Goal: Find specific page/section: Find specific page/section

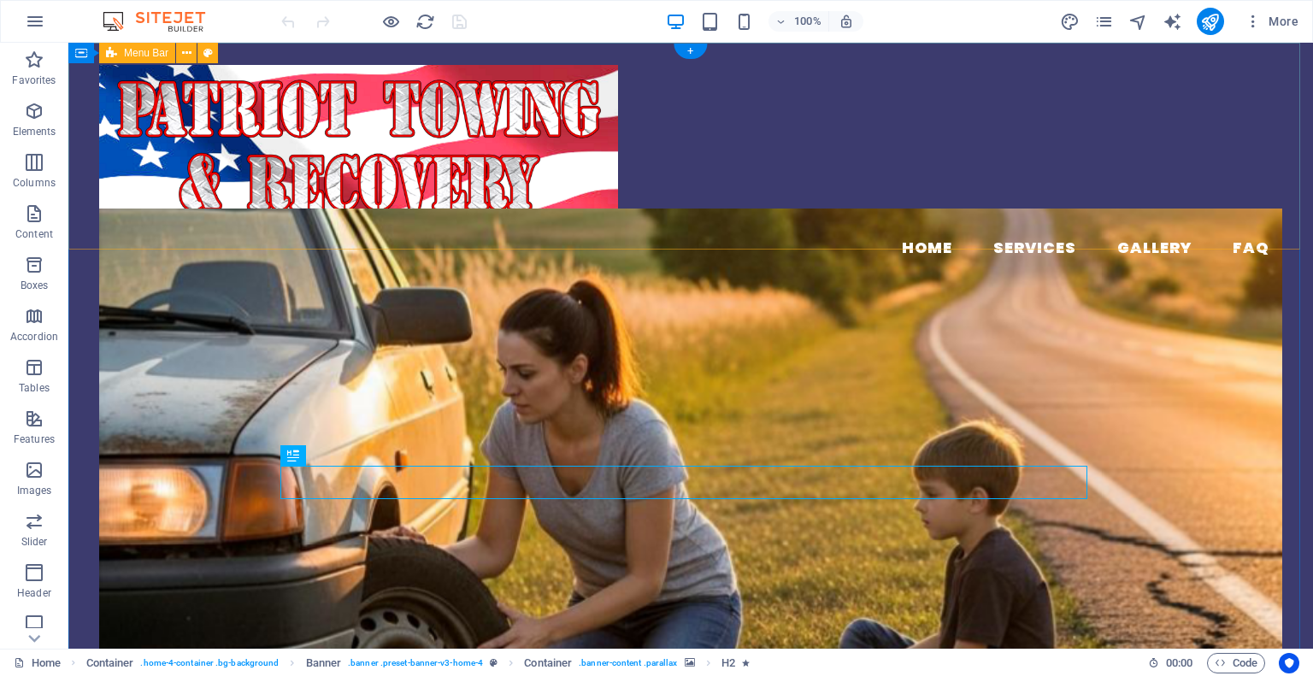
click at [787, 92] on div "Menu Home Services Gallery FAQ" at bounding box center [690, 167] width 1245 height 249
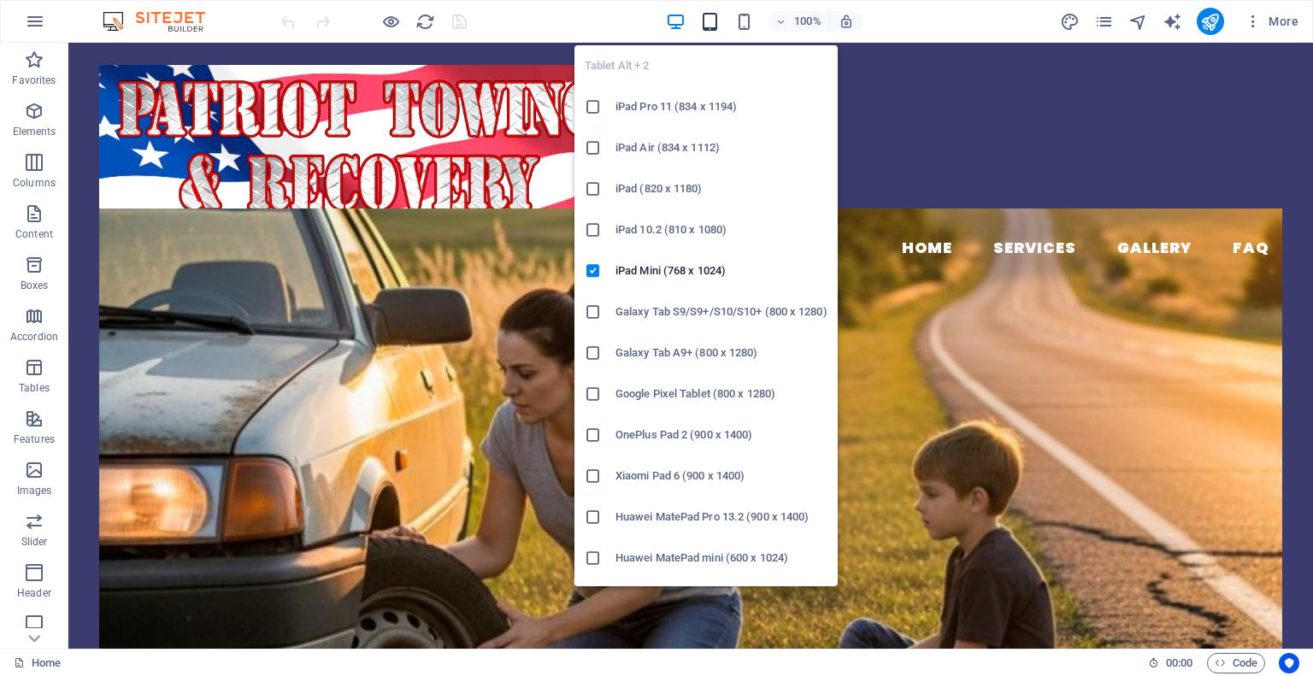
click at [715, 21] on icon "button" at bounding box center [710, 22] width 20 height 20
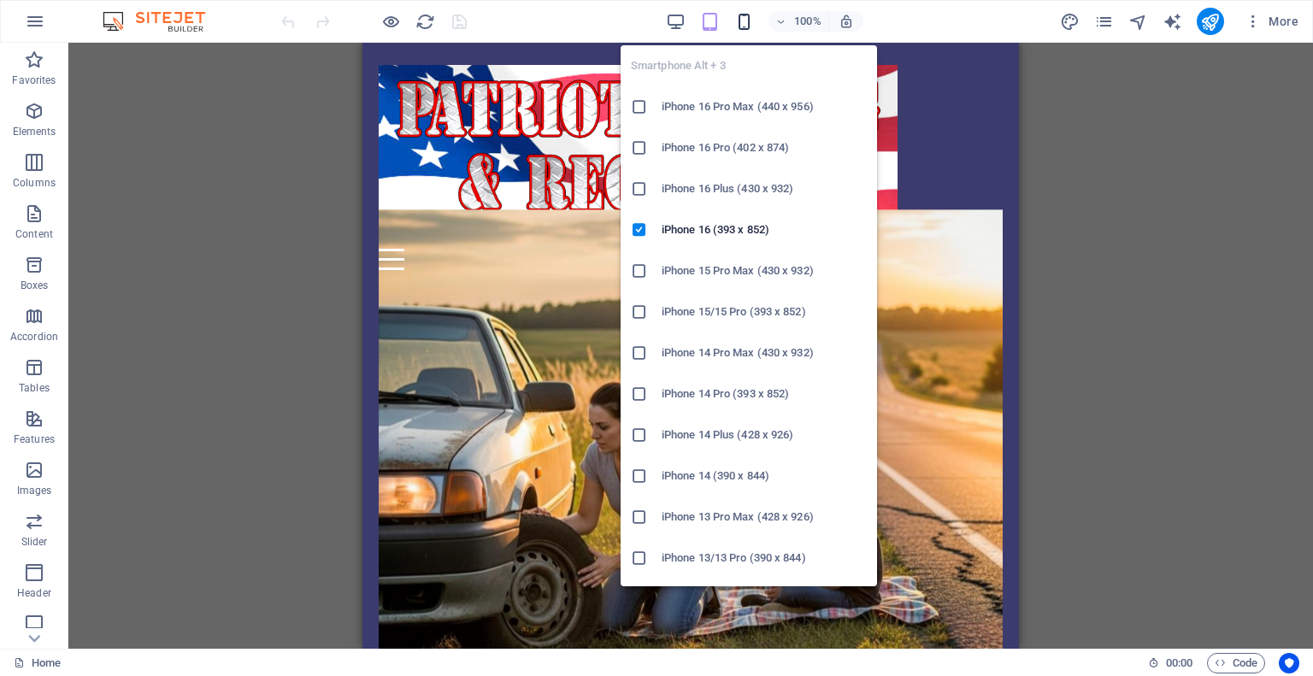
click at [742, 23] on icon "button" at bounding box center [744, 22] width 20 height 20
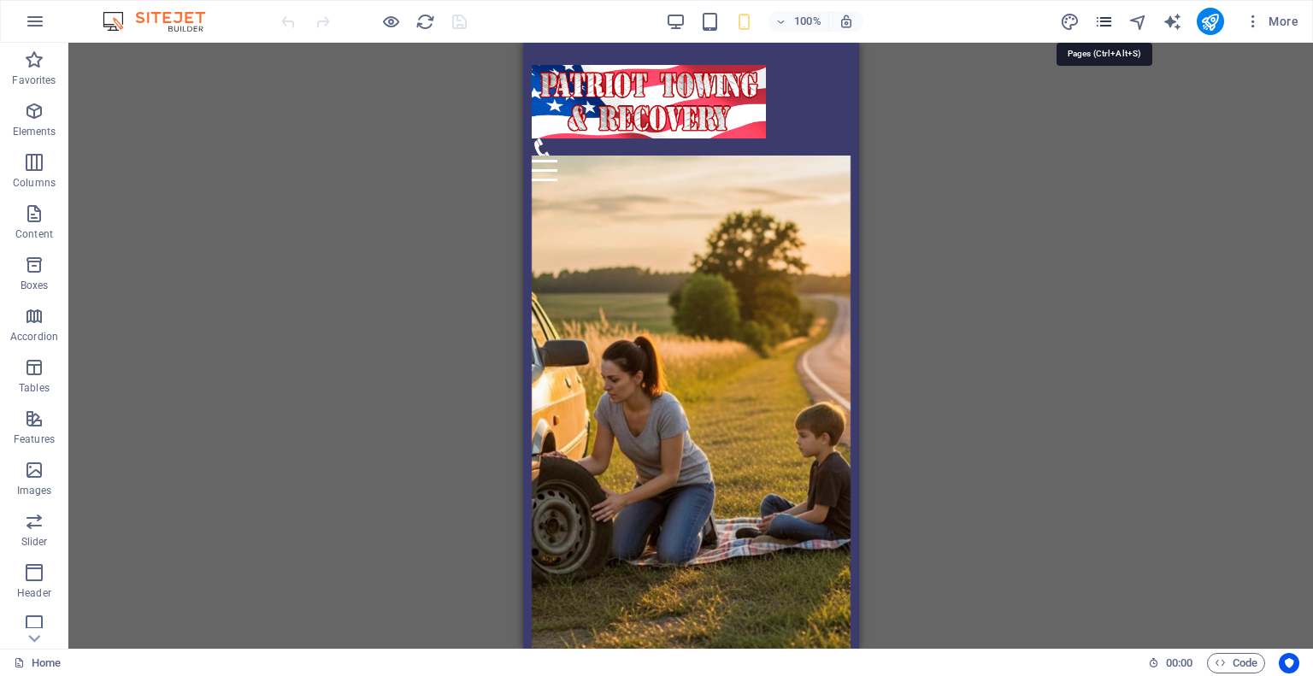
click at [1110, 27] on icon "pages" at bounding box center [1104, 22] width 20 height 20
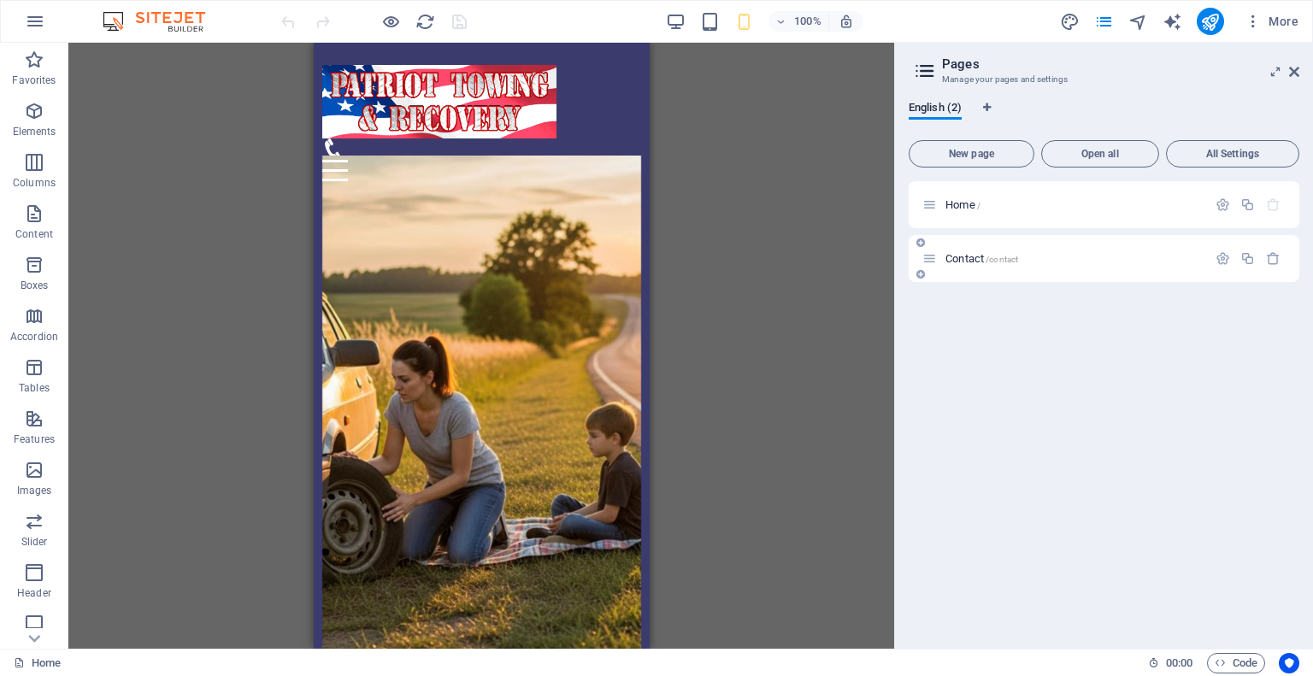
click at [1033, 268] on div "Contact /contact" at bounding box center [1064, 259] width 285 height 20
click at [946, 255] on span "Contact /contact" at bounding box center [982, 258] width 73 height 13
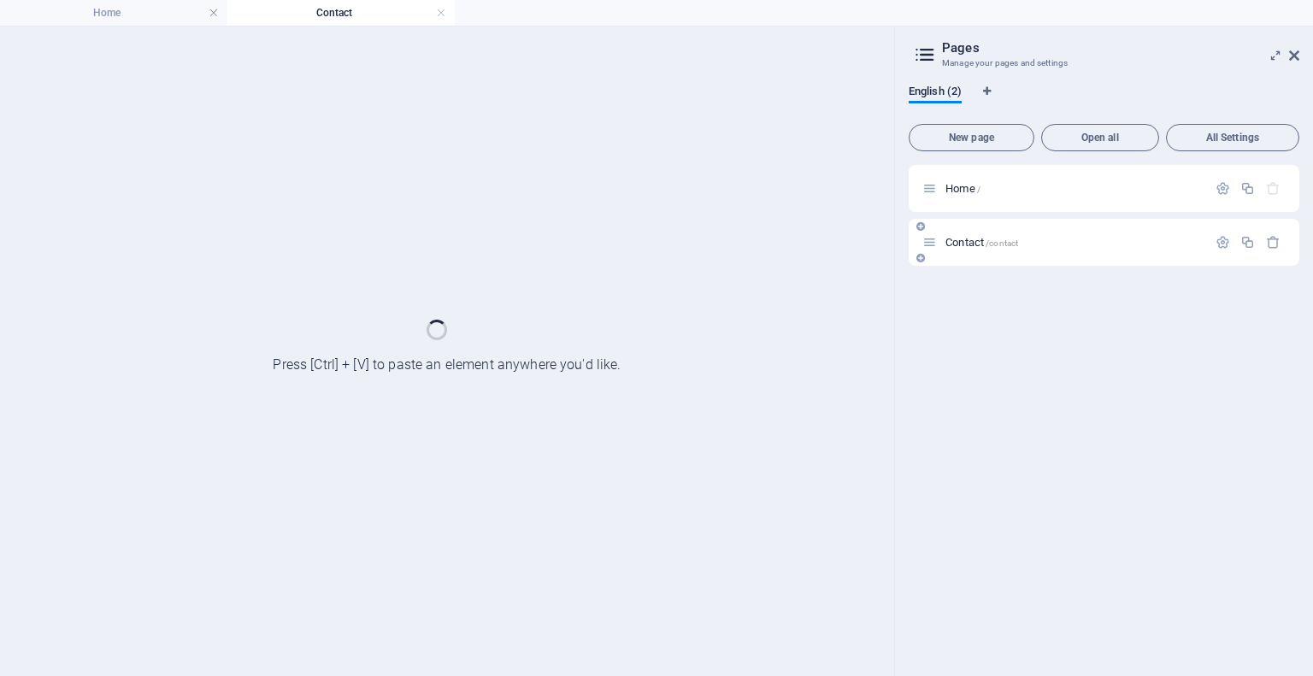
click at [945, 255] on div "Contact /contact" at bounding box center [1104, 242] width 391 height 47
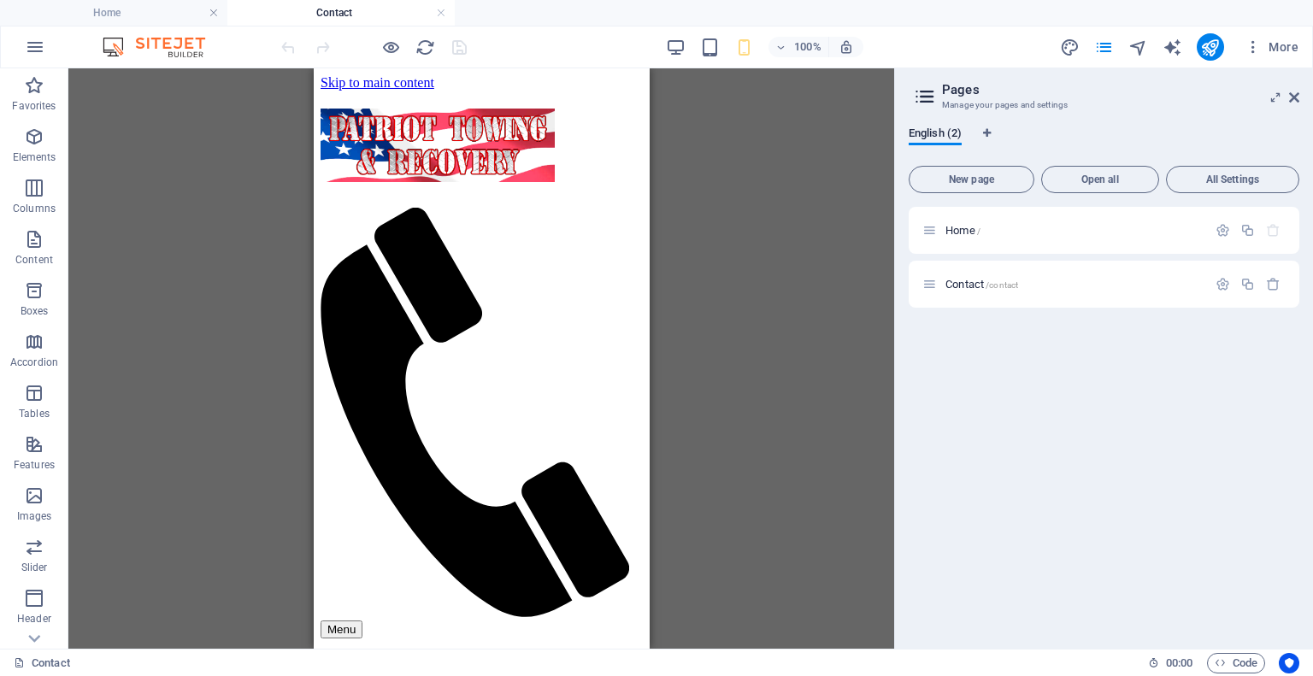
click at [680, 202] on div "Drag here to replace the existing content. Press “Ctrl” if you want to create a…" at bounding box center [481, 358] width 826 height 581
click at [1296, 98] on icon at bounding box center [1294, 98] width 10 height 14
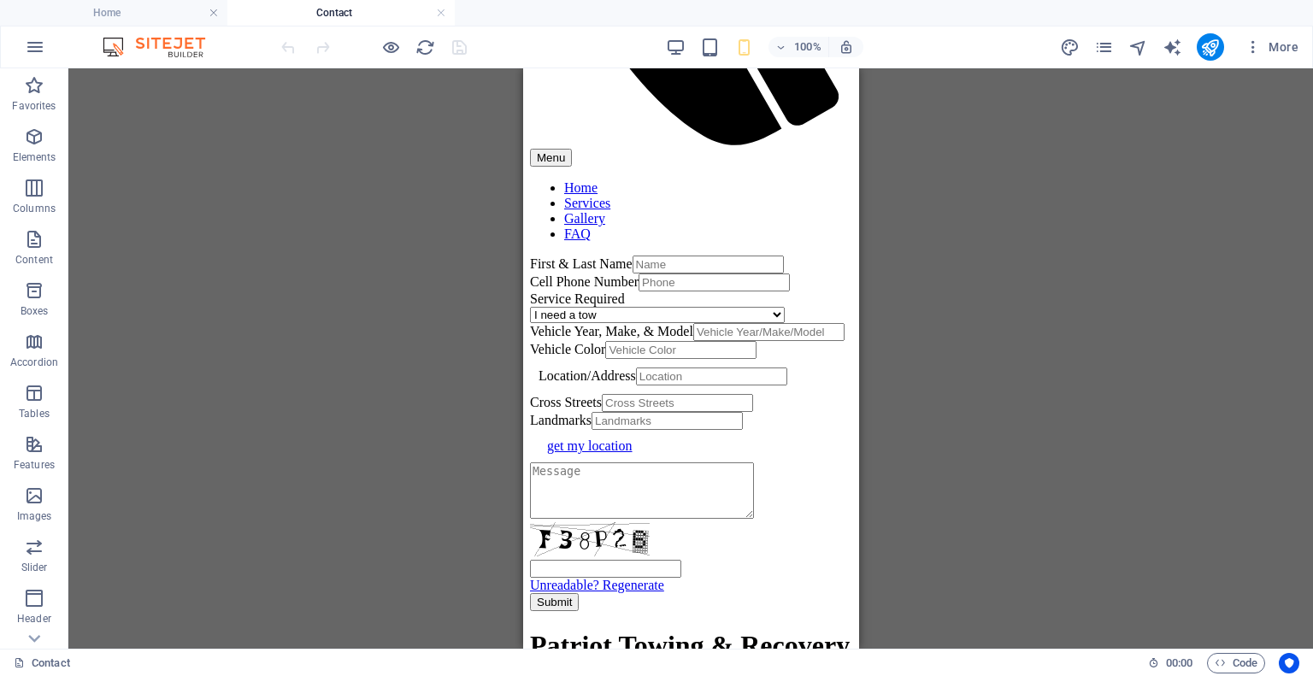
scroll to position [463, 0]
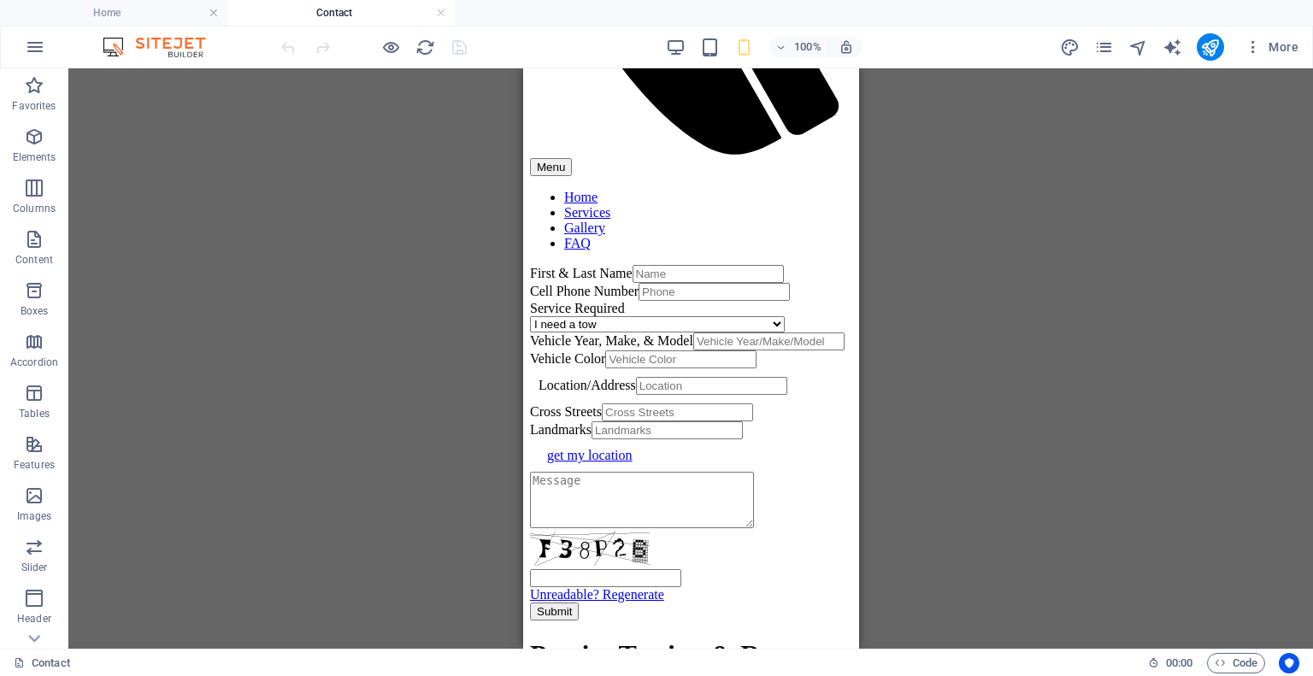
drag, startPoint x: 848, startPoint y: 243, endPoint x: 1382, endPoint y: 403, distance: 556.9
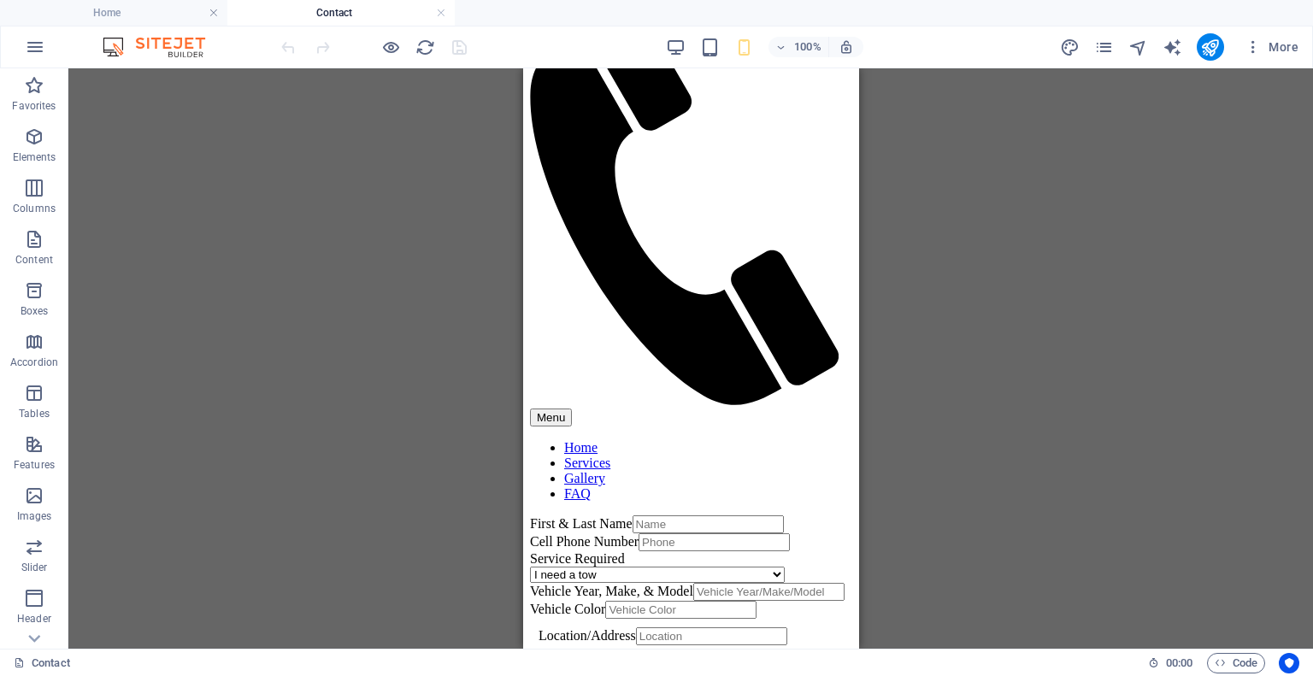
scroll to position [214, 0]
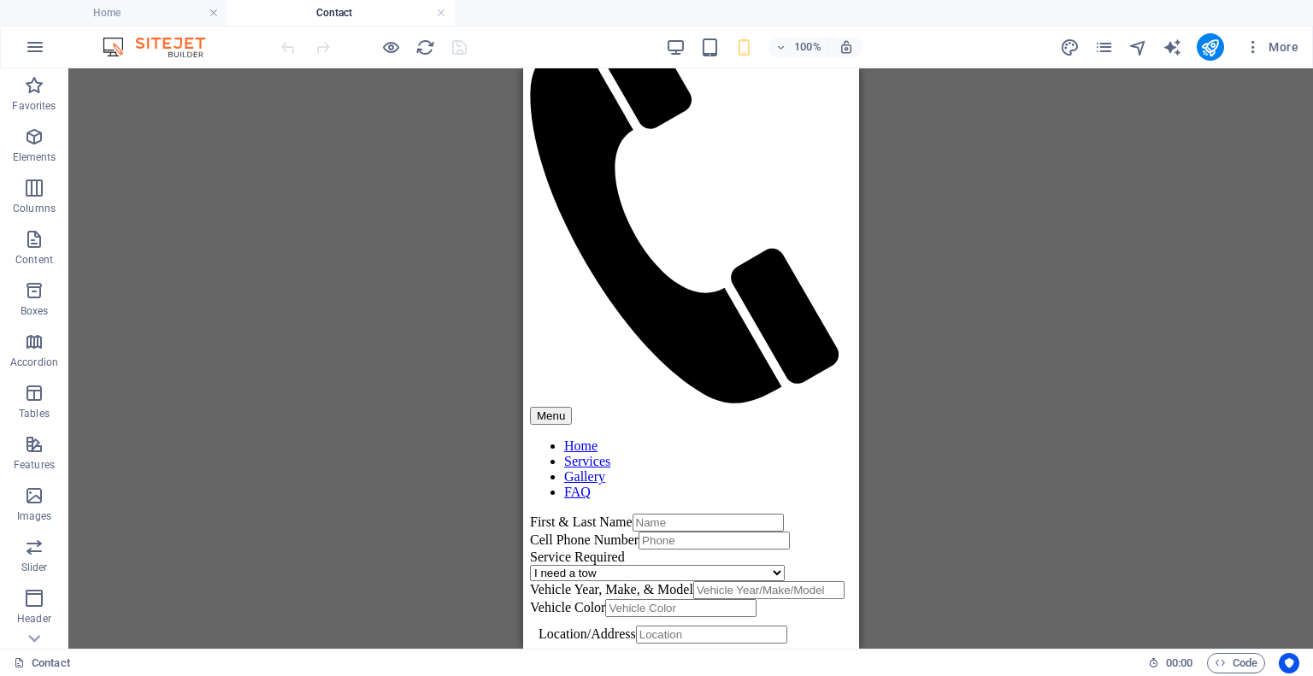
drag, startPoint x: 851, startPoint y: 315, endPoint x: 1387, endPoint y: 307, distance: 536.1
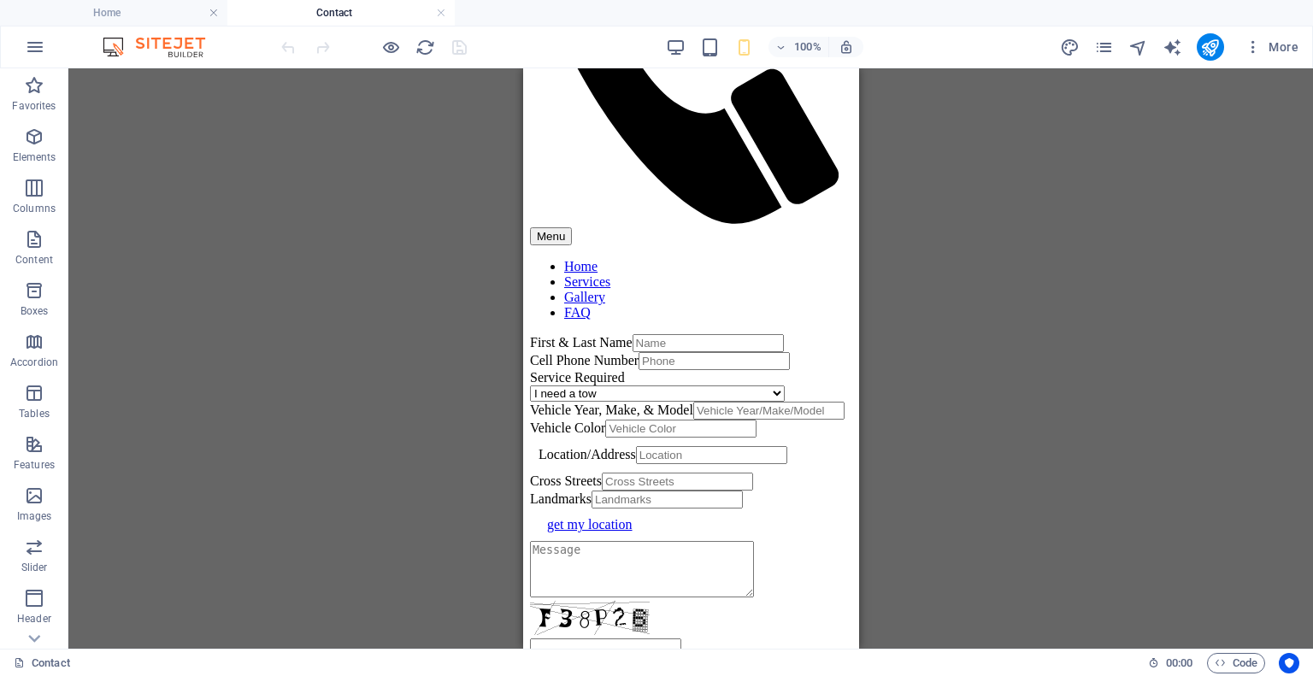
scroll to position [417, 0]
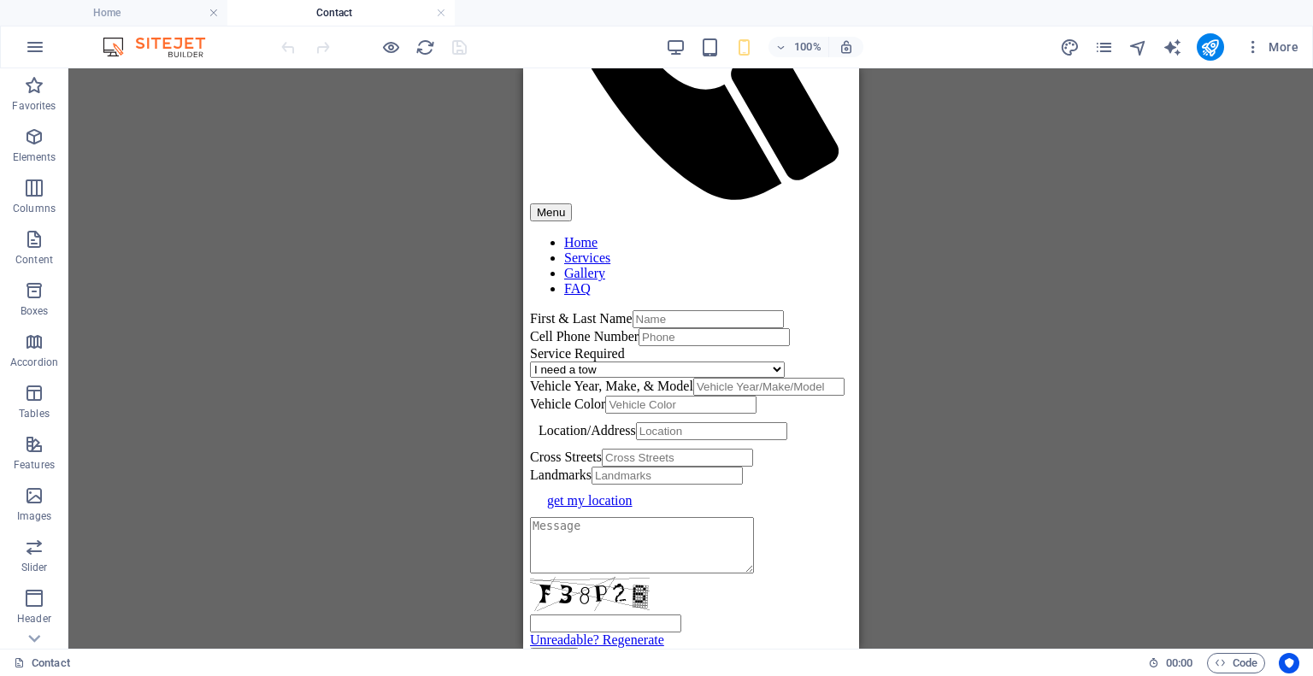
click at [1312, 204] on div "Drag here to replace the existing content. Press “Ctrl” if you want to create a…" at bounding box center [690, 358] width 1245 height 581
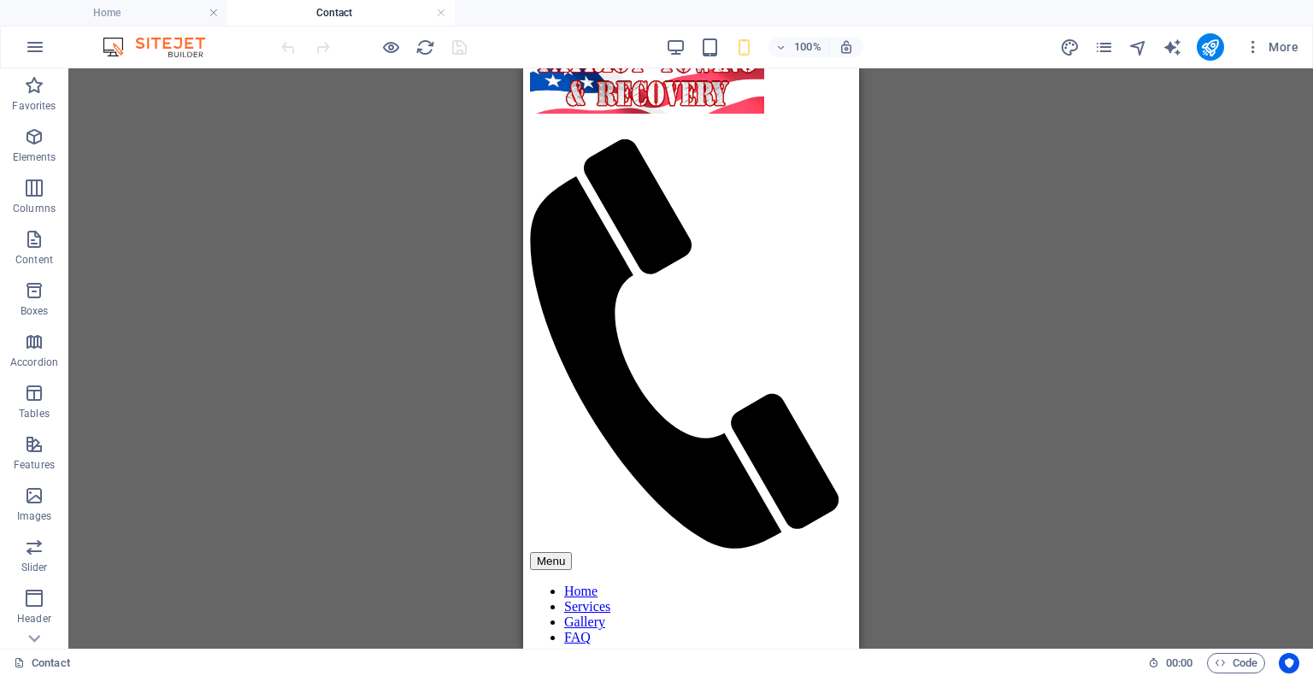
scroll to position [0, 0]
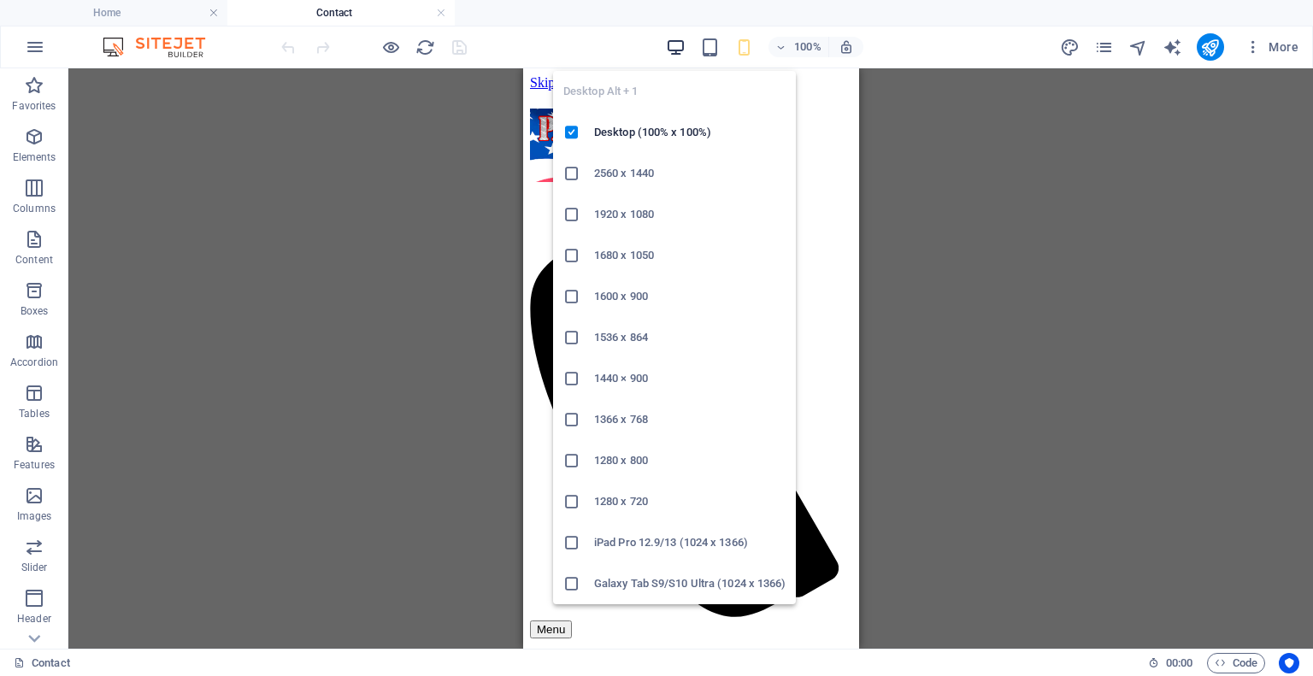
click at [674, 44] on icon "button" at bounding box center [676, 48] width 20 height 20
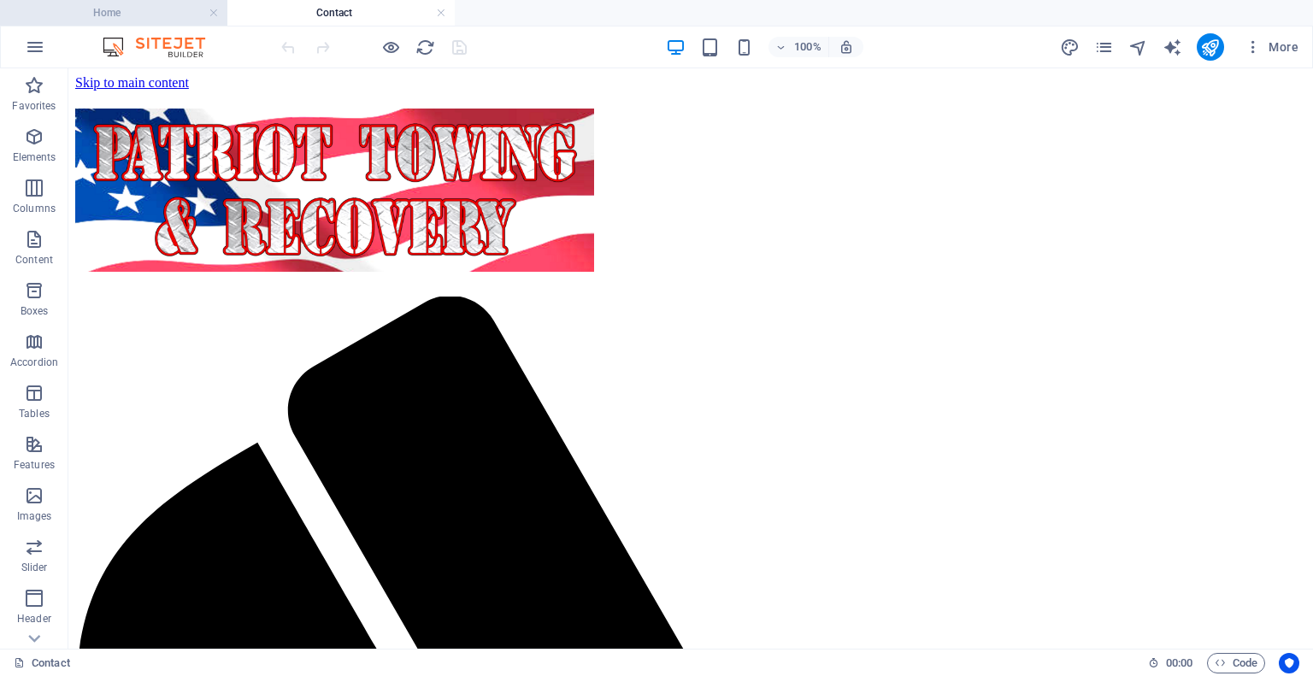
click at [85, 13] on h4 "Home" at bounding box center [113, 12] width 227 height 19
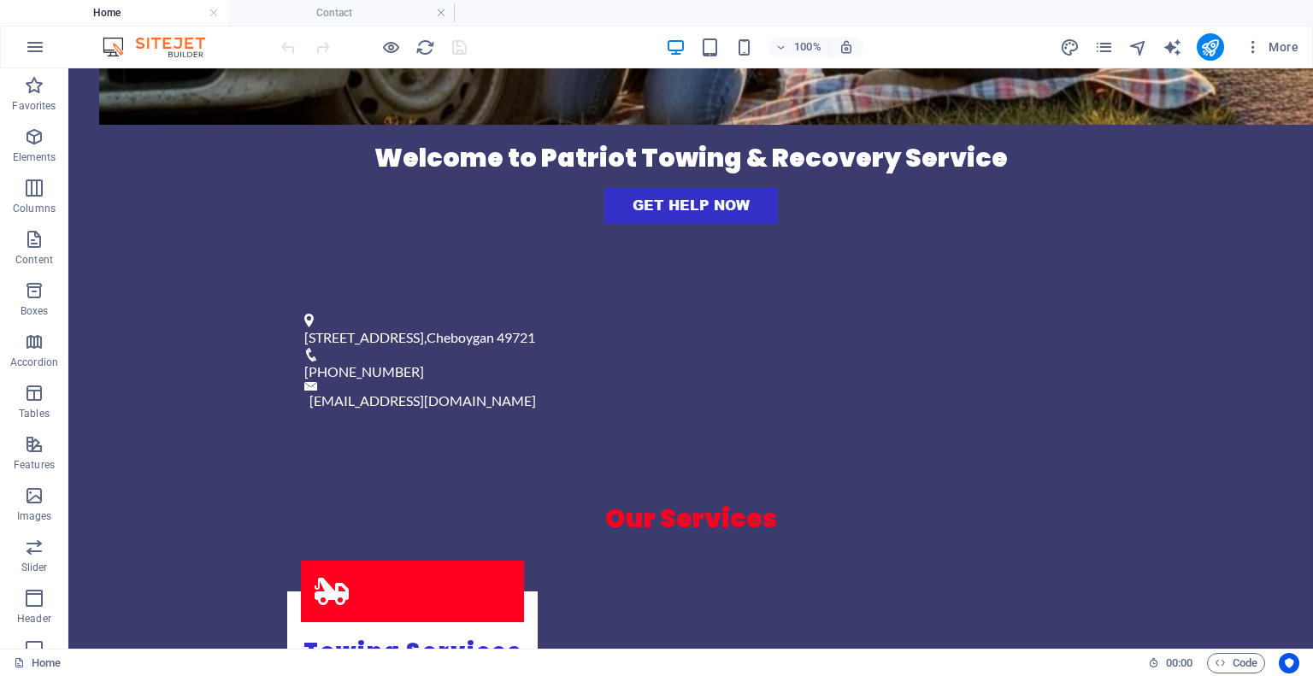
scroll to position [1040, 0]
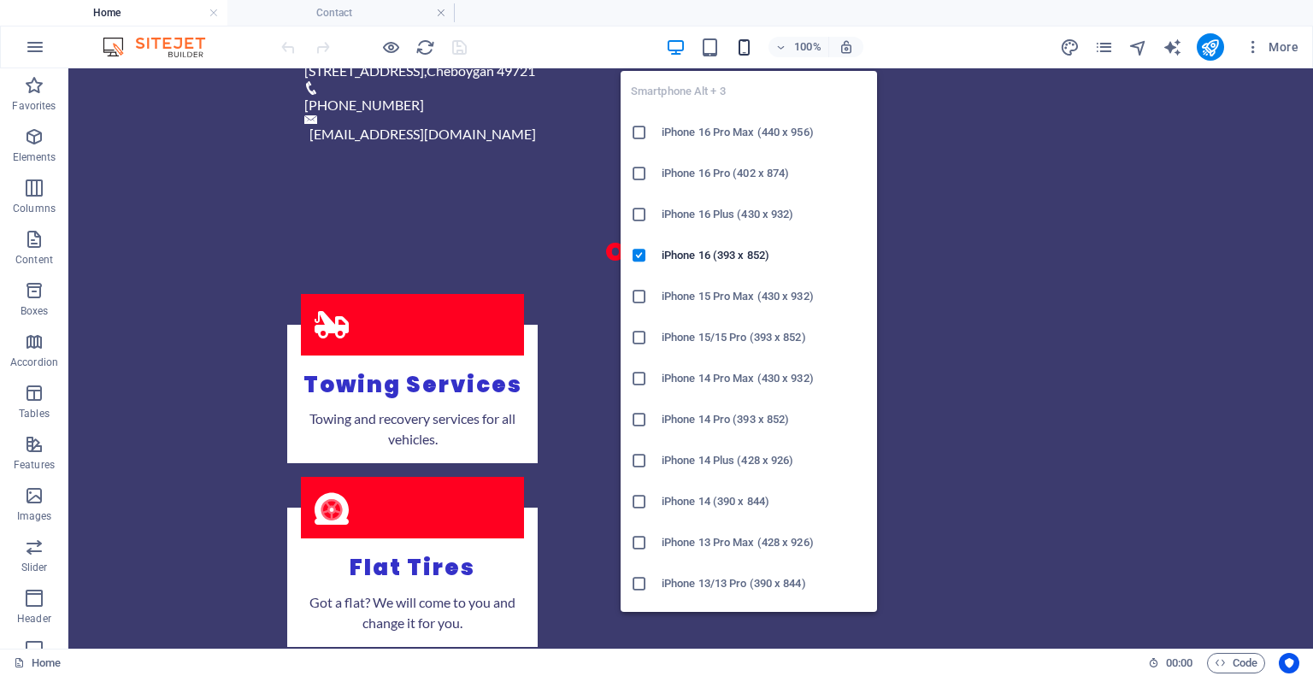
click at [746, 56] on icon "button" at bounding box center [744, 48] width 20 height 20
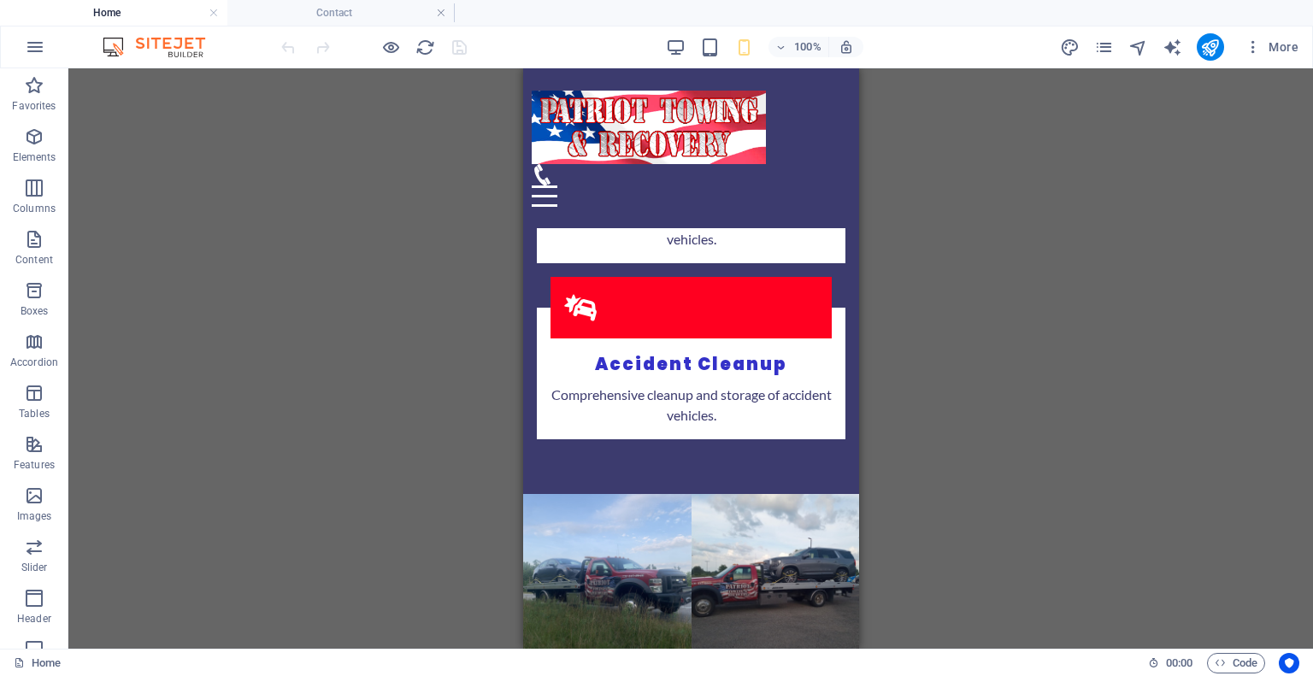
scroll to position [1774, 0]
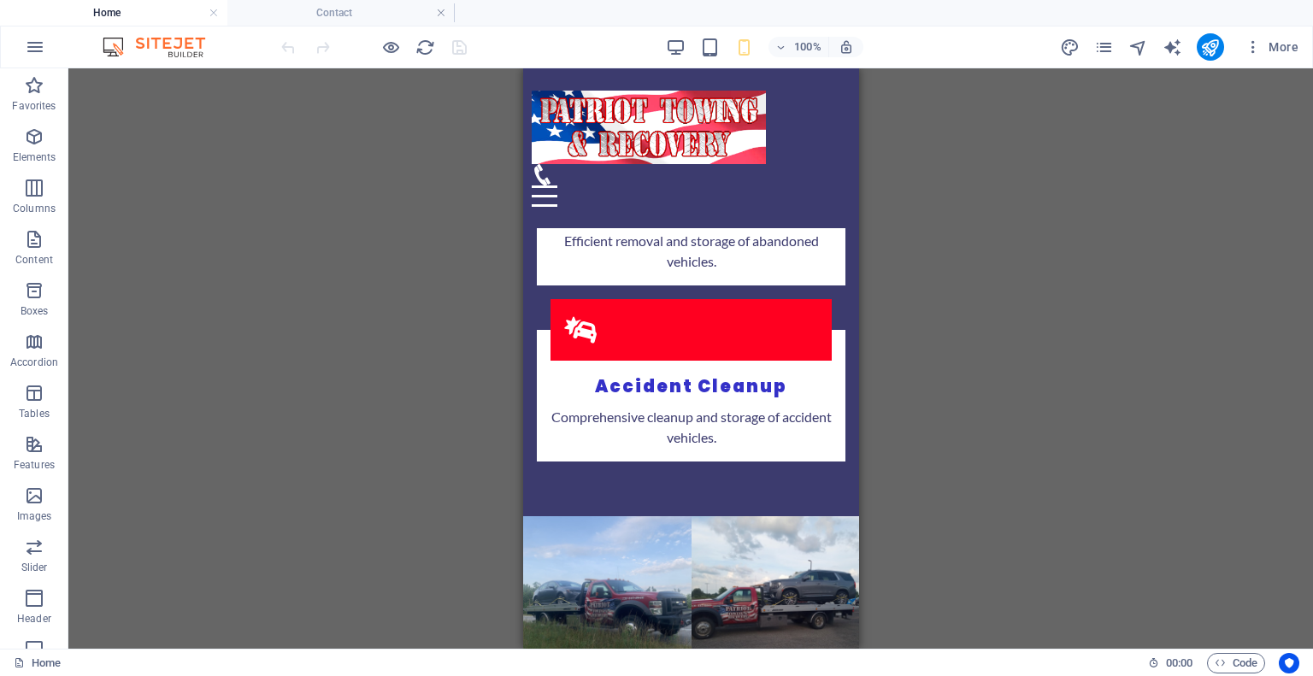
drag, startPoint x: 853, startPoint y: 231, endPoint x: 1388, endPoint y: 403, distance: 561.3
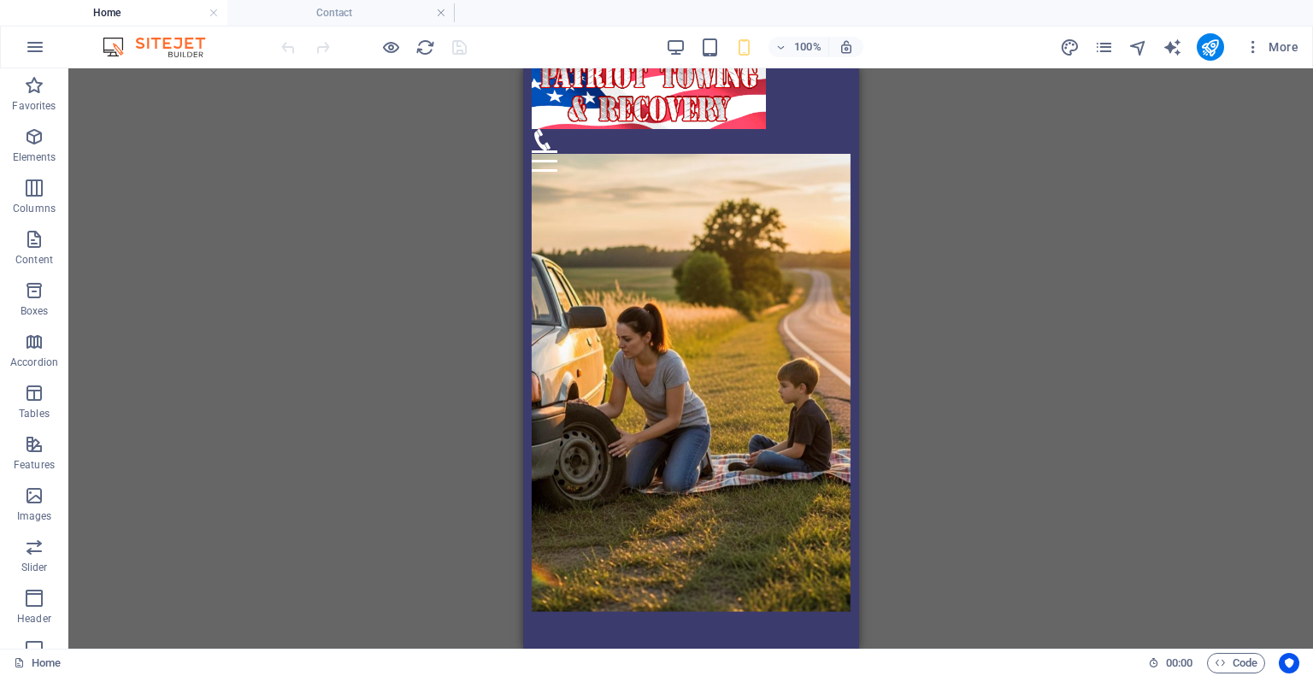
scroll to position [0, 0]
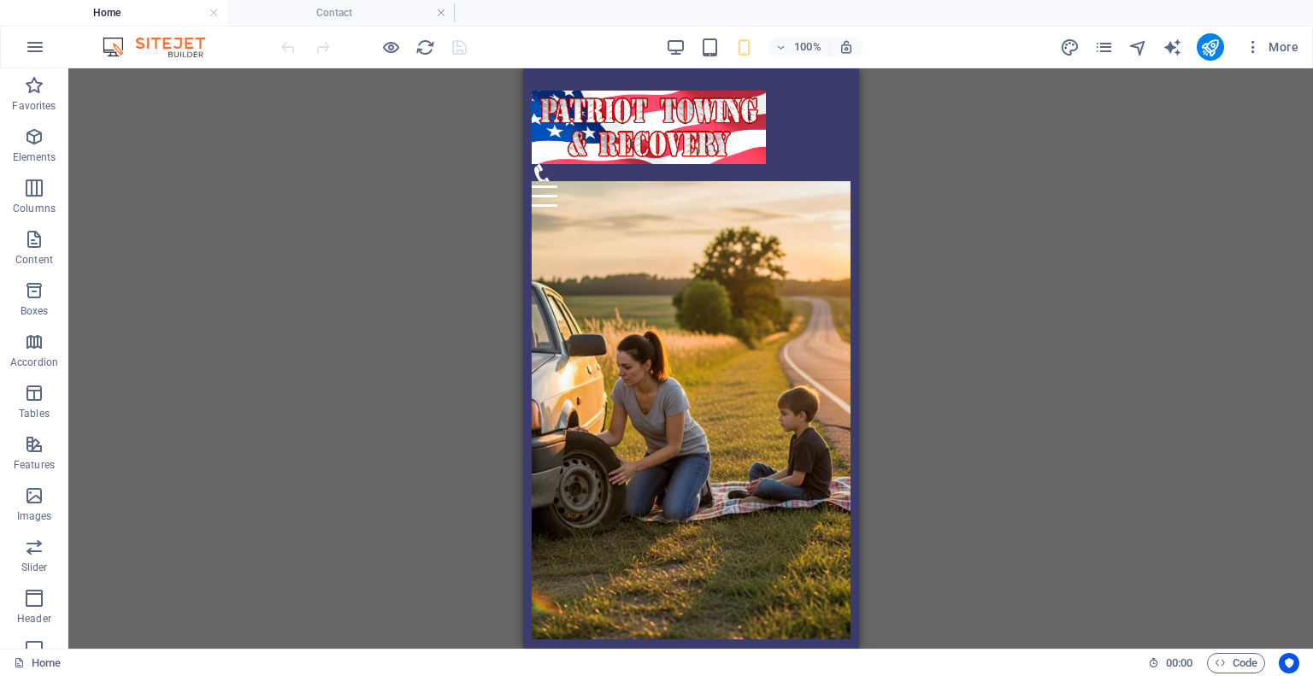
drag, startPoint x: 846, startPoint y: 334, endPoint x: 1435, endPoint y: 174, distance: 609.8
